Goal: Use online tool/utility

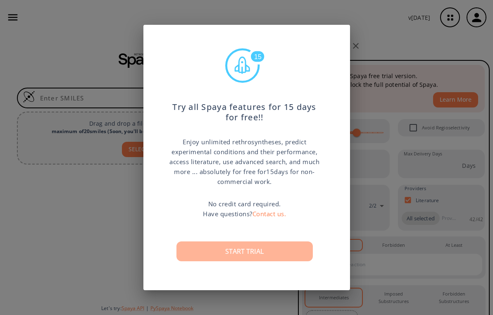
click at [243, 243] on button "Start trial" at bounding box center [244, 251] width 136 height 20
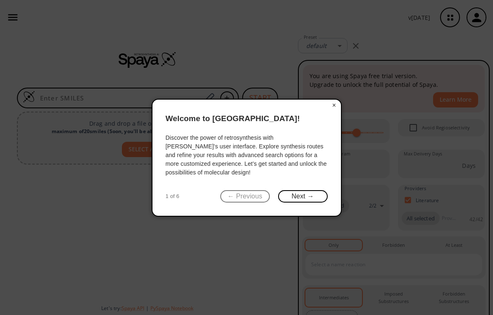
click at [333, 107] on button "×" at bounding box center [334, 106] width 13 height 12
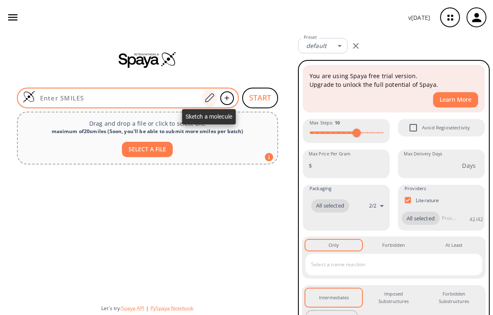
click at [211, 98] on icon at bounding box center [209, 97] width 9 height 9
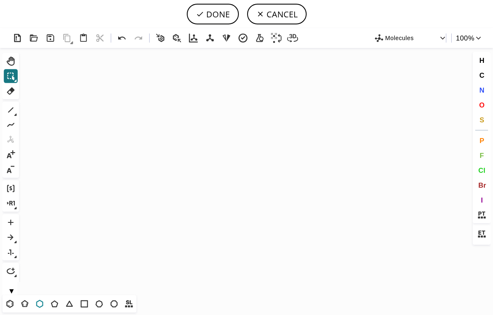
click at [45, 303] on button "T" at bounding box center [40, 304] width 14 height 14
click at [196, 171] on icon "Created with [PERSON_NAME] 2.3.0" at bounding box center [246, 171] width 448 height 247
click at [479, 92] on button "N" at bounding box center [482, 90] width 14 height 14
click at [181, 164] on tspan "N" at bounding box center [181, 164] width 4 height 6
click at [211, 163] on tspan "N" at bounding box center [211, 163] width 4 height 6
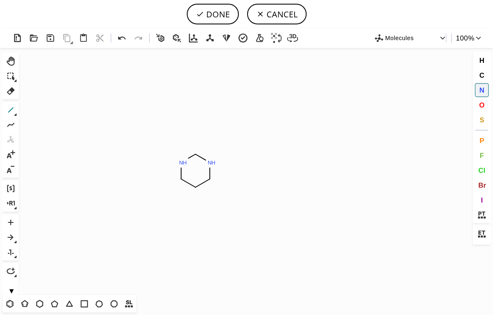
click at [7, 108] on icon at bounding box center [10, 110] width 11 height 11
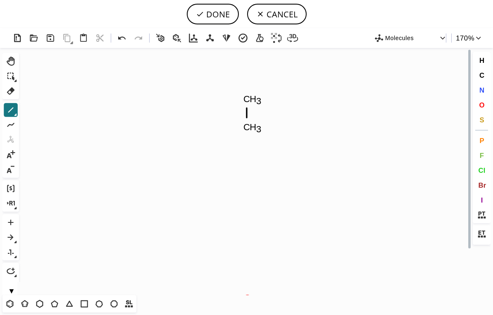
drag, startPoint x: 247, startPoint y: 127, endPoint x: 244, endPoint y: 62, distance: 64.5
click at [244, 62] on icon "Created with [PERSON_NAME] 2.3.0 N H N H O C H 3 O C H 3 C H 3 N" at bounding box center [246, 171] width 448 height 247
click at [12, 64] on icon at bounding box center [10, 61] width 11 height 11
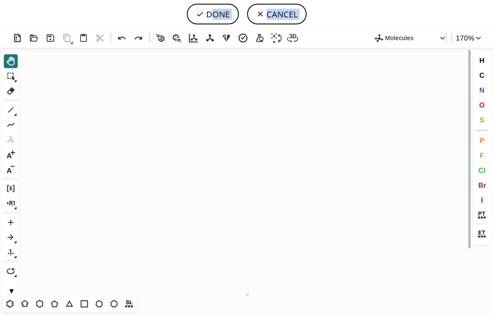
drag, startPoint x: 160, startPoint y: 153, endPoint x: 157, endPoint y: -48, distance: 201.7
click at [157, 0] on html "DONE CANCEL Created with [PERSON_NAME] 2.3.0 N H N H O C H 3 O N Molecules 170 …" at bounding box center [246, 157] width 493 height 315
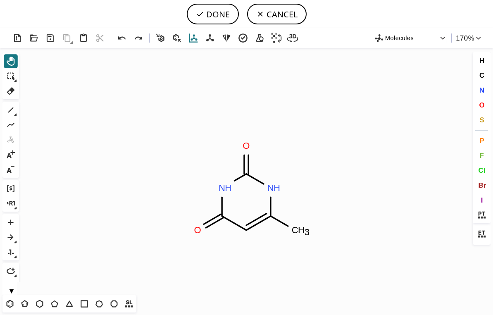
drag, startPoint x: 186, startPoint y: 100, endPoint x: 186, endPoint y: 42, distance: 57.9
click at [186, 42] on div "Created with [PERSON_NAME] 2.3.0 N H N H O C H 3 O N Molecules 170 % ⌘+Alt+H Sh…" at bounding box center [246, 171] width 493 height 287
click at [209, 10] on button "DONE" at bounding box center [213, 14] width 52 height 21
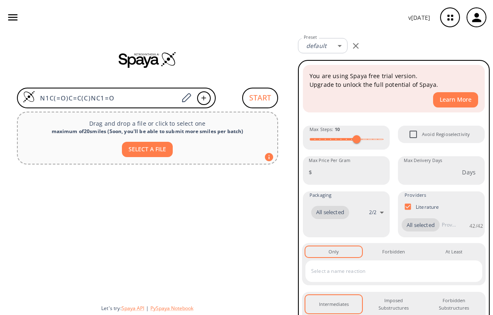
type input "N1C(=O)C=C(C)NC1=O"
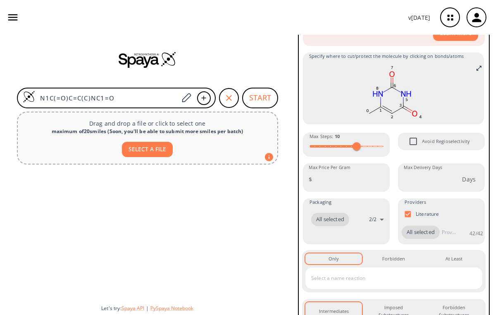
scroll to position [69, 0]
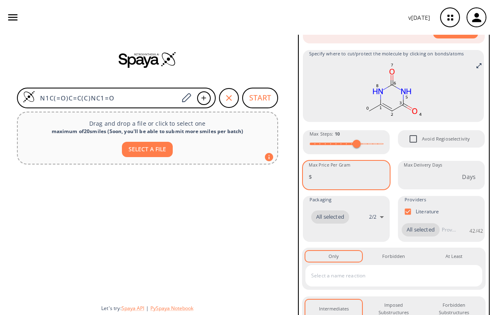
click at [365, 174] on input "Max Price Per Gram" at bounding box center [352, 177] width 74 height 22
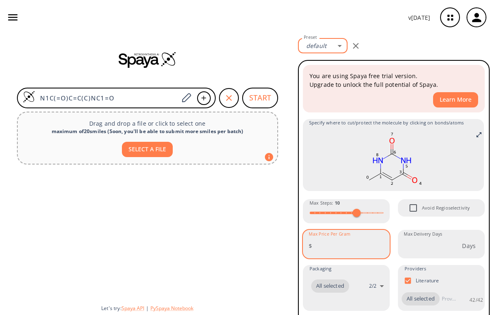
scroll to position [0, 0]
click at [336, 48] on body "v [DATE] [PERSON_NAME] [EMAIL_ADDRESS][DOMAIN_NAME] Retrosynthesis Activities P…" at bounding box center [246, 157] width 493 height 315
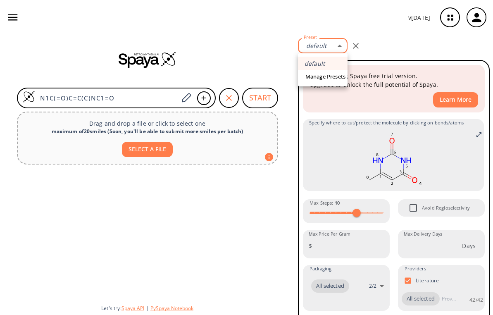
click at [368, 52] on div at bounding box center [246, 157] width 493 height 315
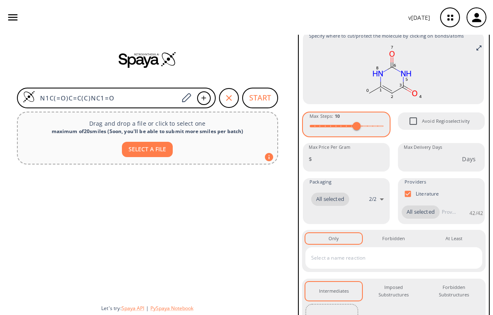
scroll to position [88, 0]
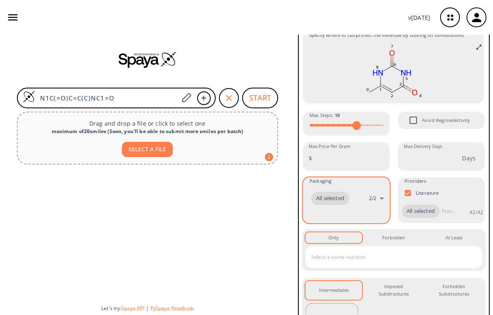
click at [379, 199] on body "v [DATE] [PERSON_NAME] [EMAIL_ADDRESS][DOMAIN_NAME] Retrosynthesis Activities P…" at bounding box center [246, 157] width 493 height 315
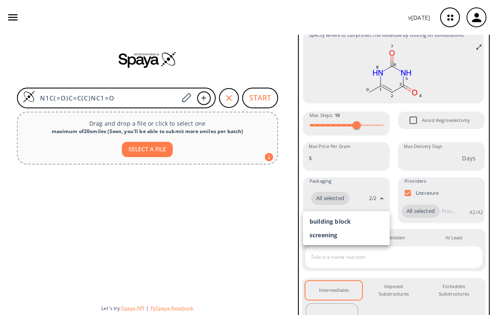
click at [272, 212] on div at bounding box center [246, 157] width 493 height 315
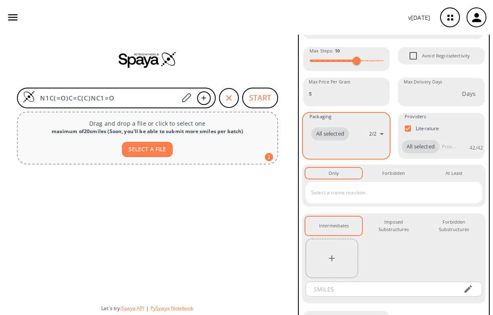
scroll to position [153, 0]
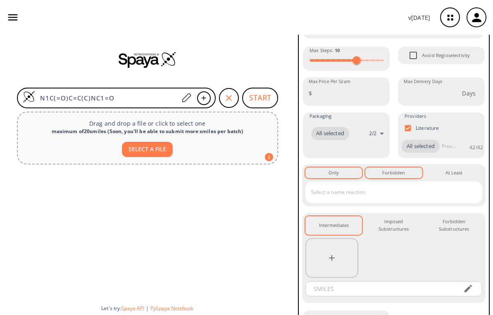
click at [388, 170] on div "Forbidden 0" at bounding box center [393, 172] width 23 height 7
click at [348, 172] on button "Only 0" at bounding box center [333, 172] width 57 height 11
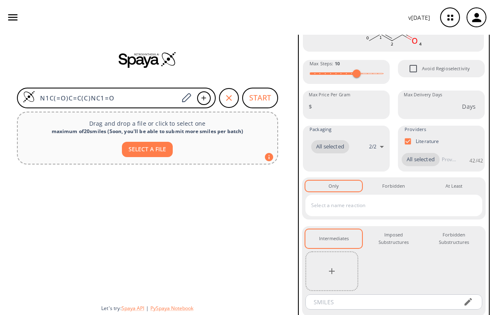
scroll to position [128, 0]
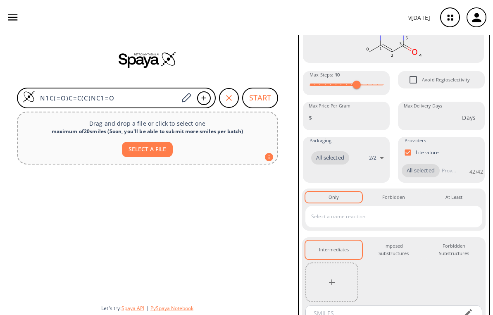
click at [257, 91] on button "START" at bounding box center [260, 98] width 36 height 21
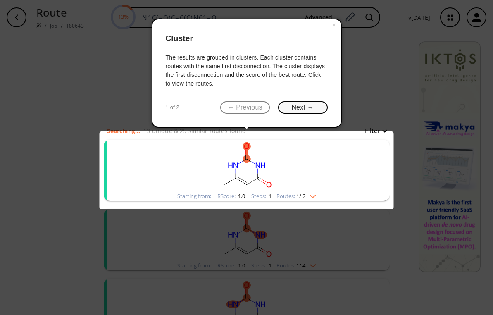
click at [291, 107] on button "Next →" at bounding box center [303, 107] width 50 height 13
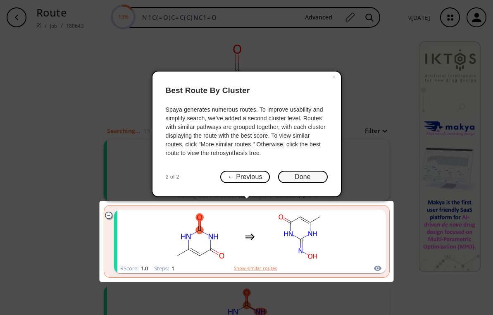
click at [286, 179] on button "Done" at bounding box center [303, 177] width 50 height 13
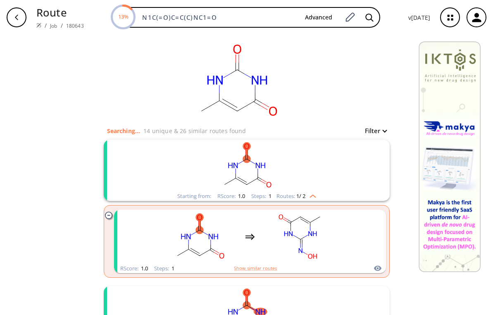
click at [313, 196] on img "clusters" at bounding box center [310, 194] width 11 height 7
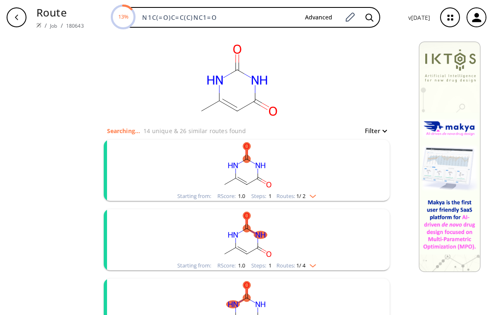
click at [314, 196] on img "clusters" at bounding box center [310, 194] width 11 height 7
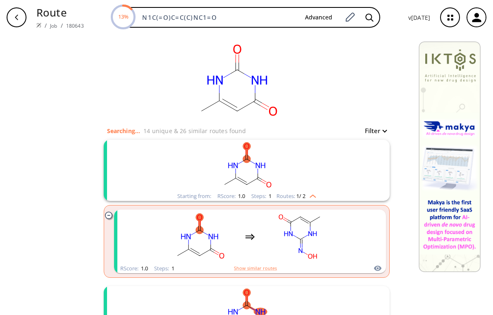
click at [311, 196] on img "clusters" at bounding box center [310, 194] width 11 height 7
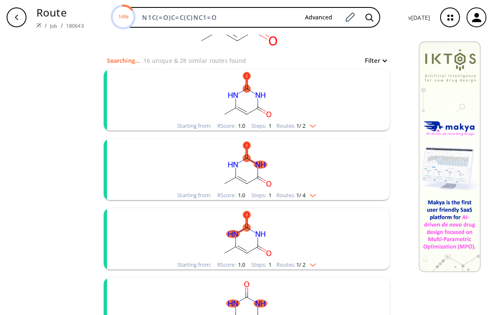
scroll to position [72, 0]
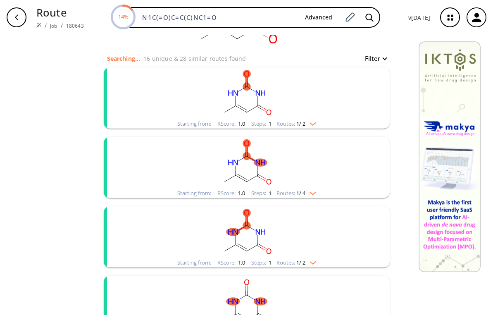
click at [313, 192] on img "clusters" at bounding box center [310, 191] width 11 height 7
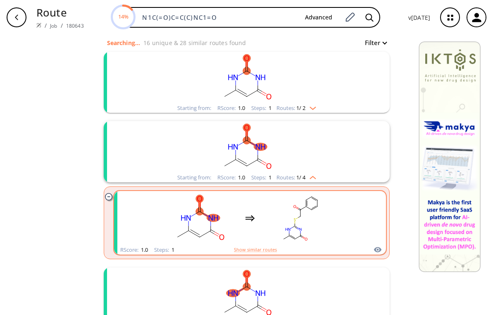
scroll to position [92, 0]
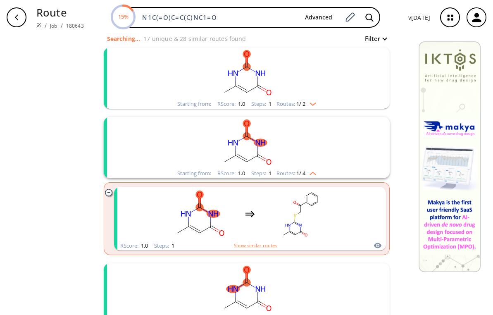
click at [311, 174] on img "clusters" at bounding box center [310, 172] width 11 height 7
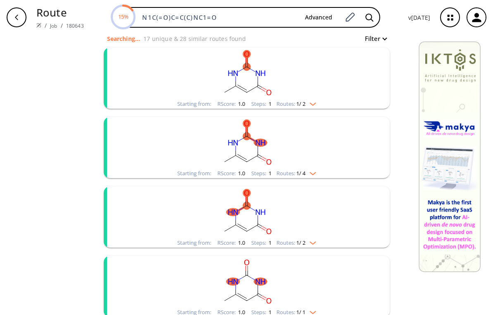
scroll to position [98, 0]
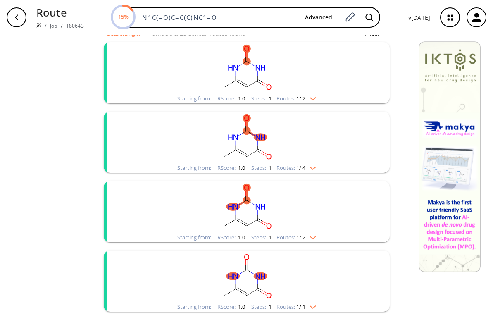
click at [314, 238] on img "clusters" at bounding box center [310, 236] width 11 height 7
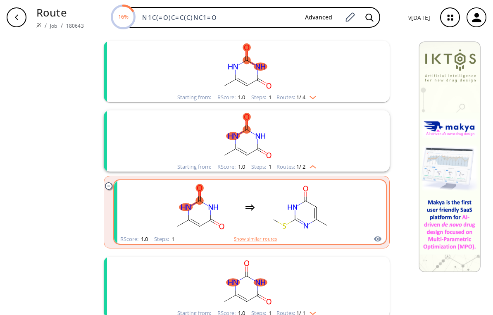
scroll to position [173, 0]
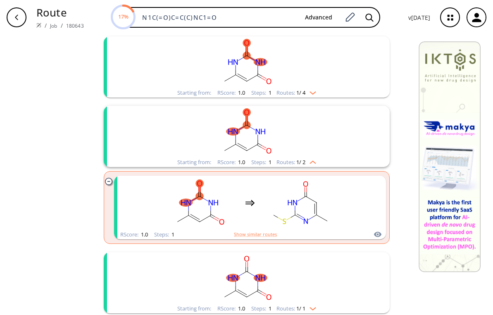
click at [285, 0] on div "Route / Job / 180643 17% N1C(=O)C=C(C)NC1=O Advanced v [DATE]" at bounding box center [246, 17] width 493 height 35
